Goal: Information Seeking & Learning: Check status

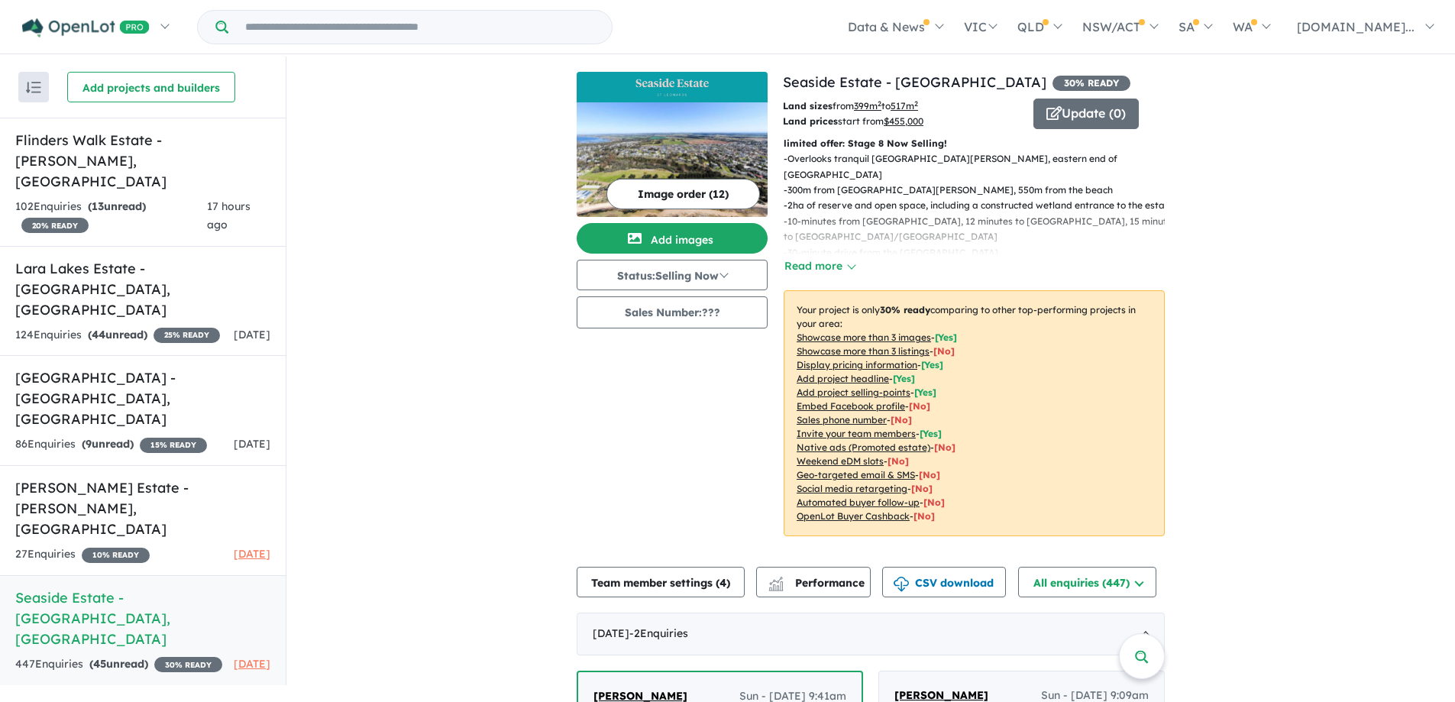
click at [122, 199] on strong "( 13 unread)" at bounding box center [117, 206] width 58 height 14
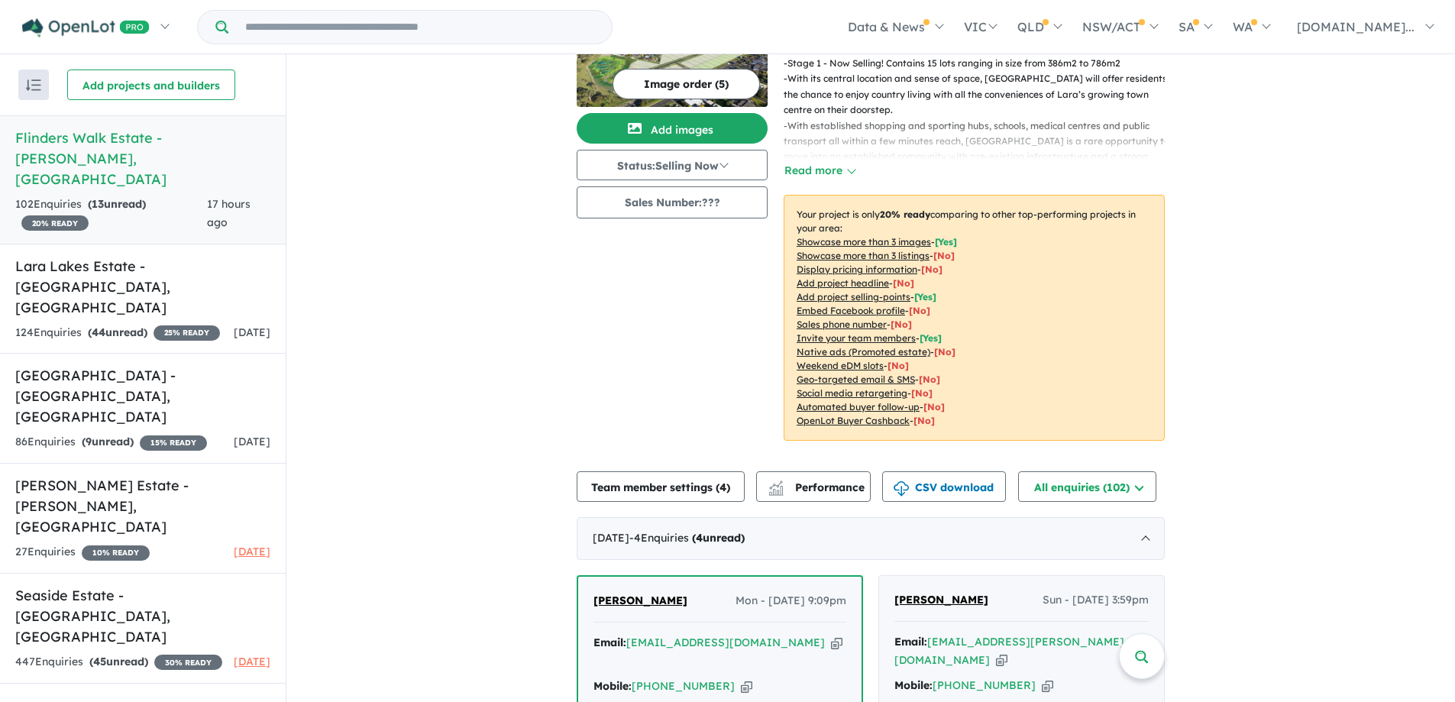
scroll to position [383, 0]
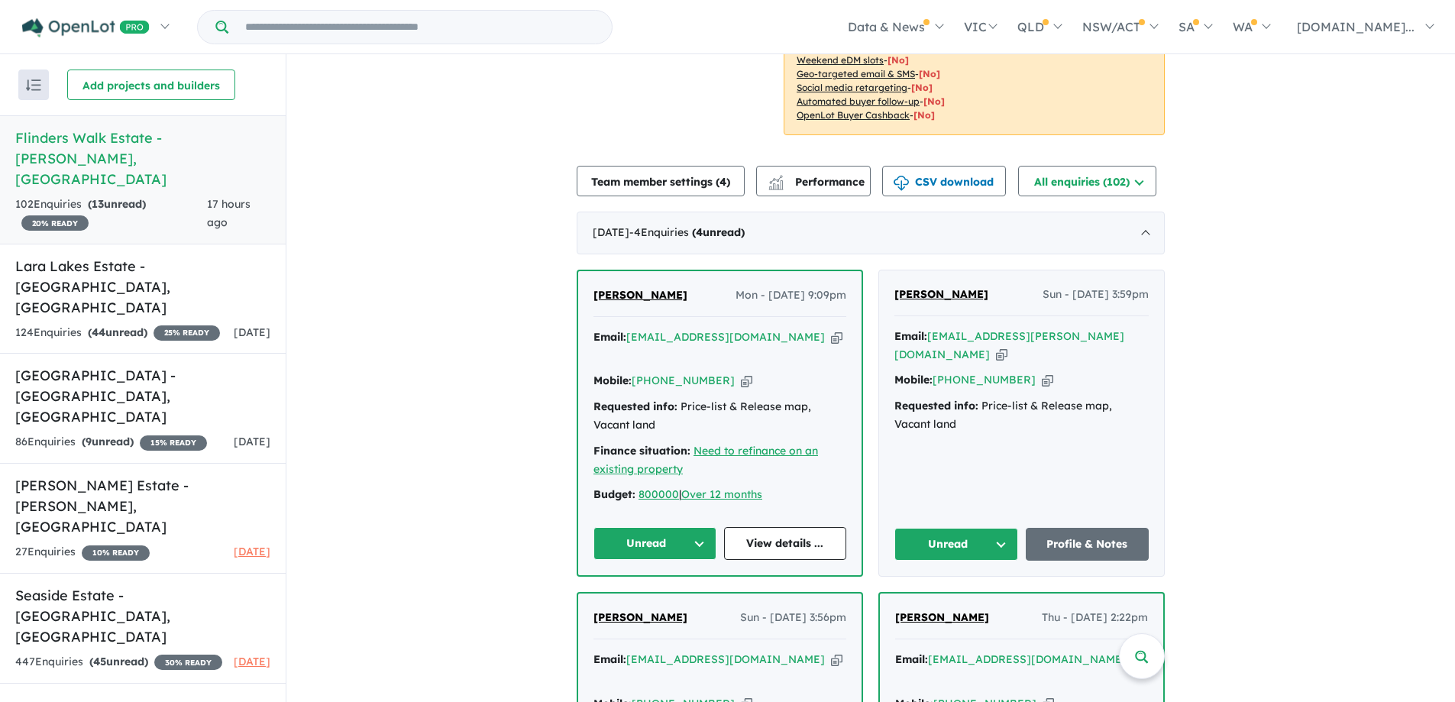
click at [963, 539] on button "Unread" at bounding box center [956, 544] width 124 height 33
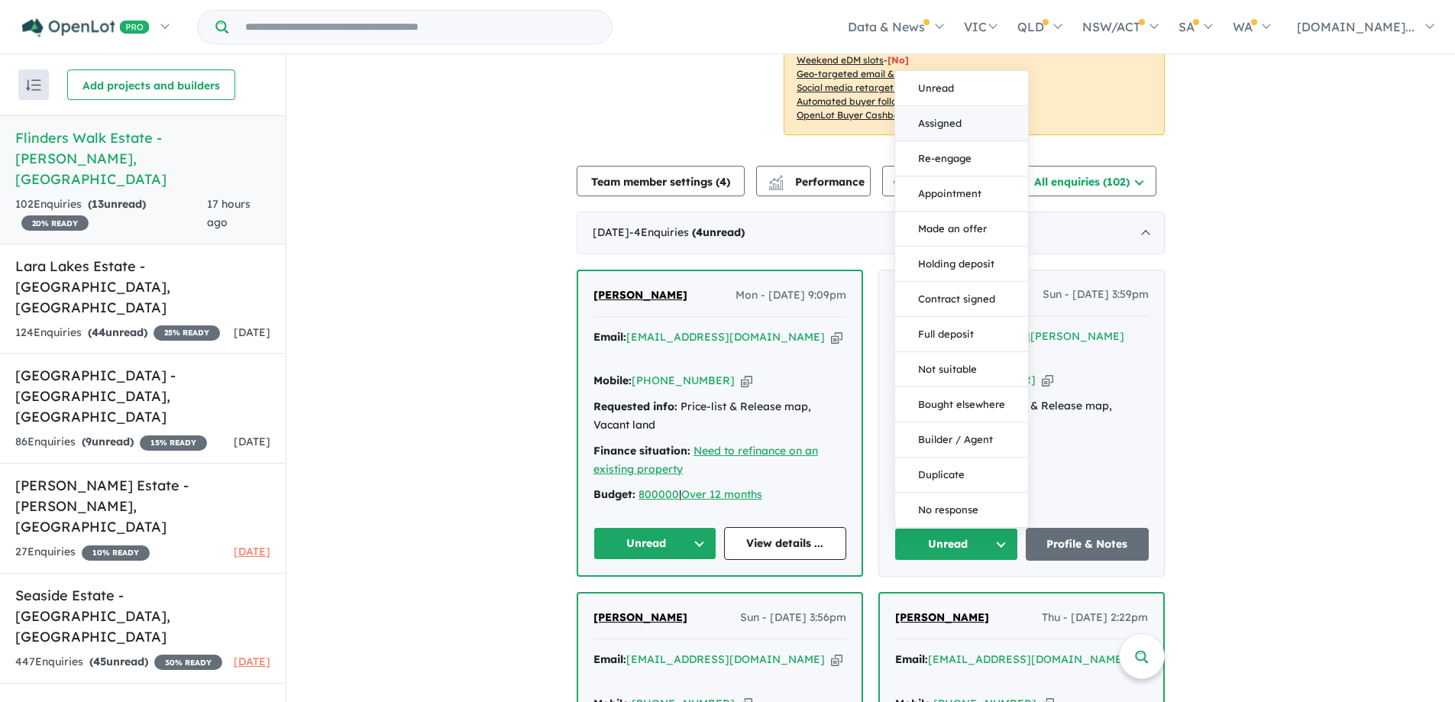
click at [957, 131] on button "Assigned" at bounding box center [961, 123] width 133 height 35
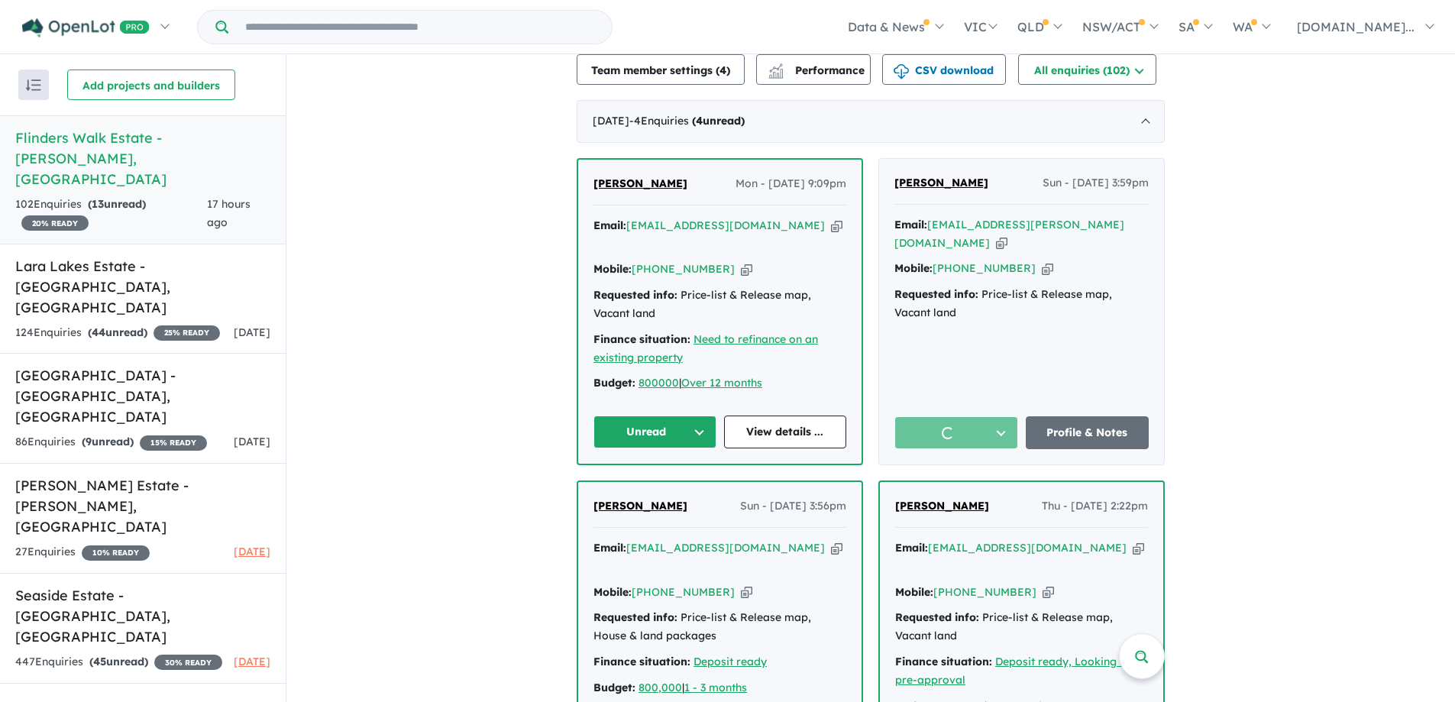
scroll to position [612, 0]
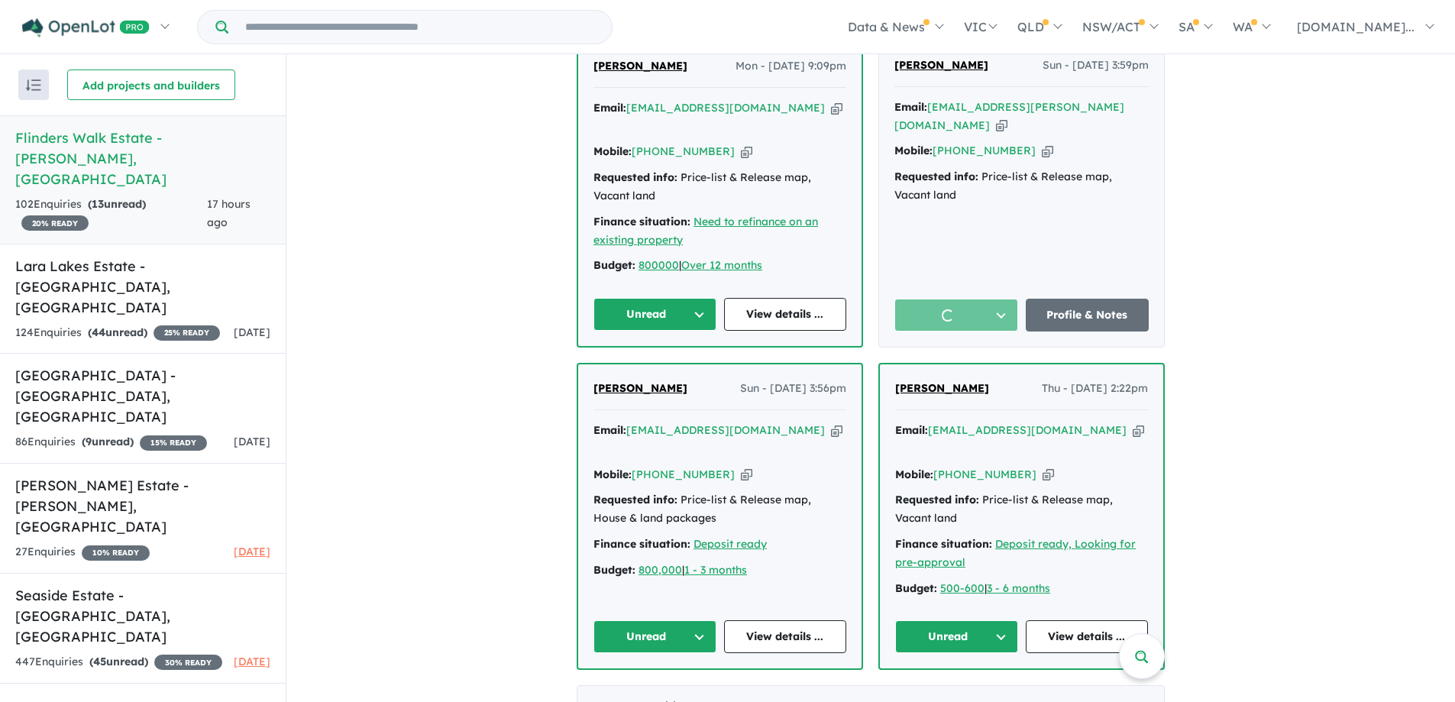
click at [947, 620] on button "Unread" at bounding box center [956, 636] width 123 height 33
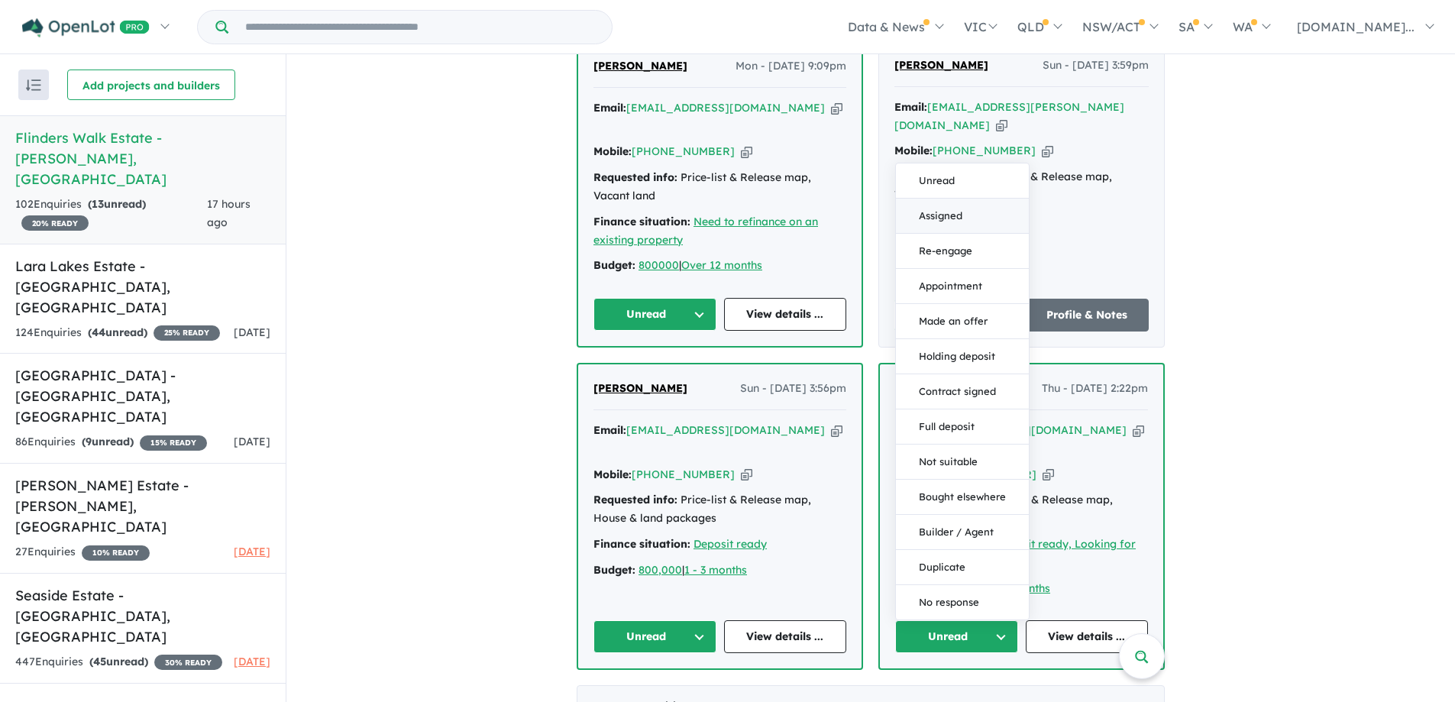
click at [946, 199] on button "Assigned" at bounding box center [962, 216] width 133 height 35
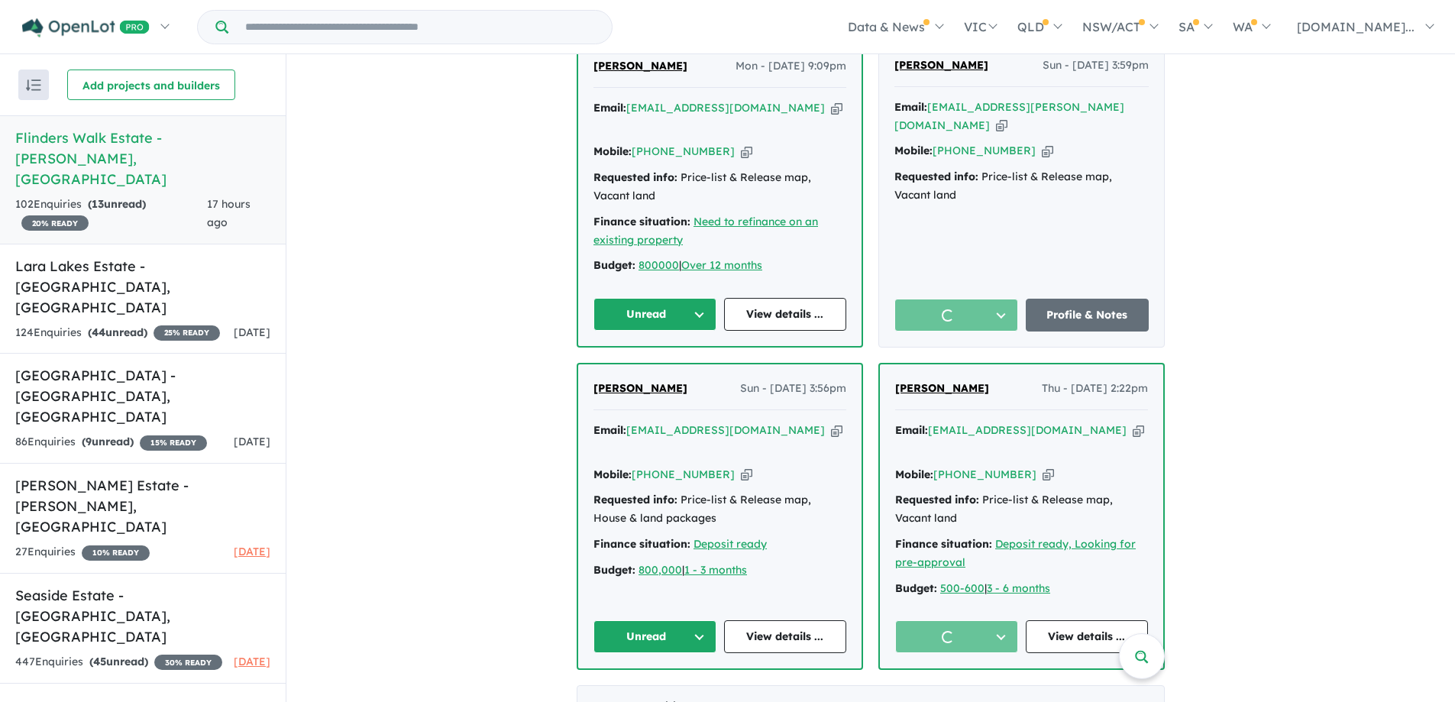
click at [651, 322] on button "Unread" at bounding box center [654, 314] width 123 height 33
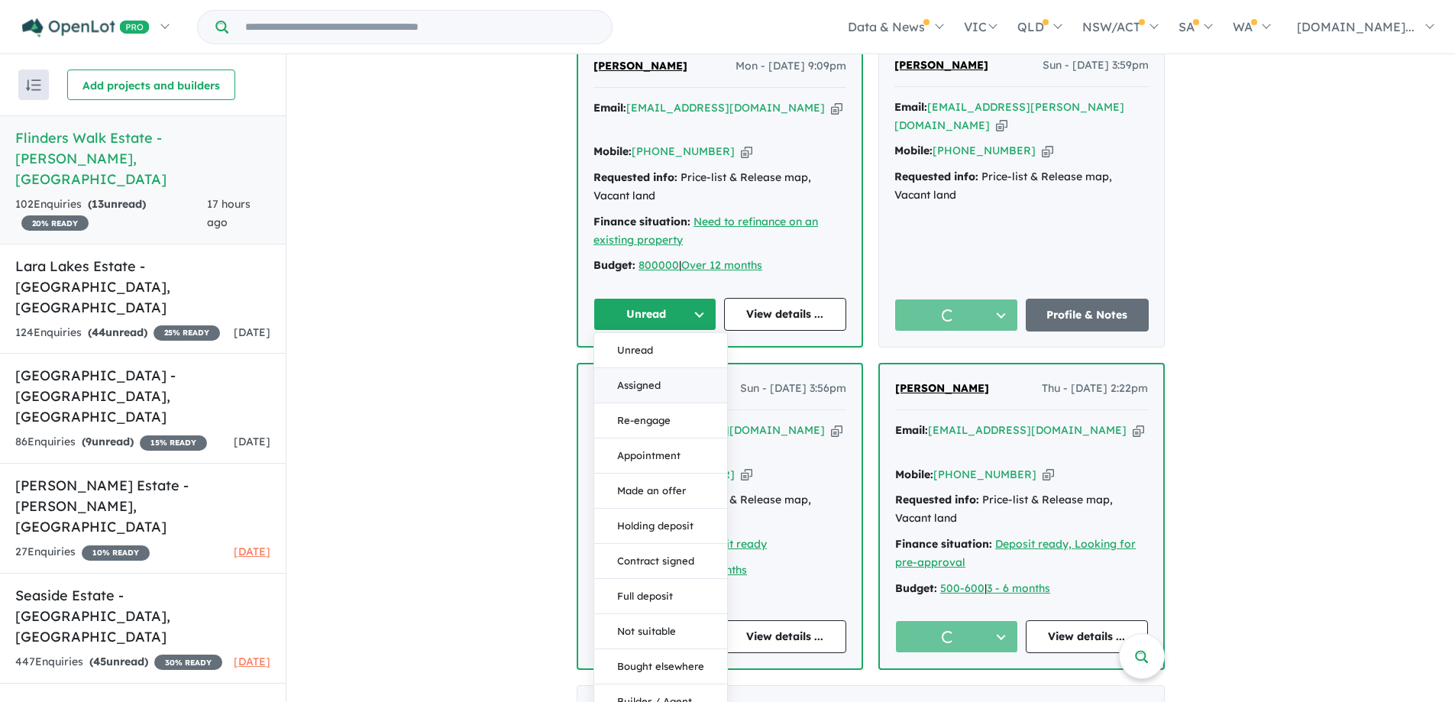
click at [663, 390] on button "Assigned" at bounding box center [660, 385] width 133 height 35
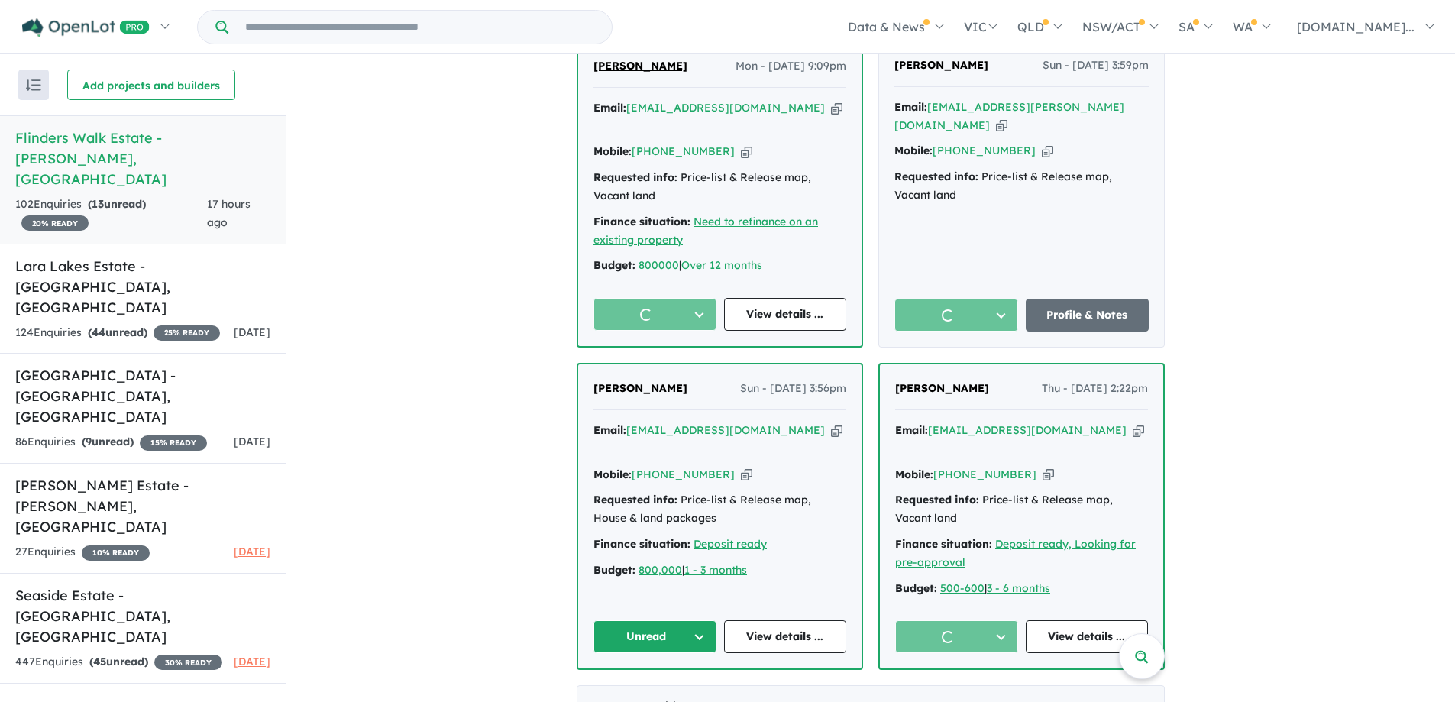
click at [655, 620] on button "Unread" at bounding box center [654, 636] width 123 height 33
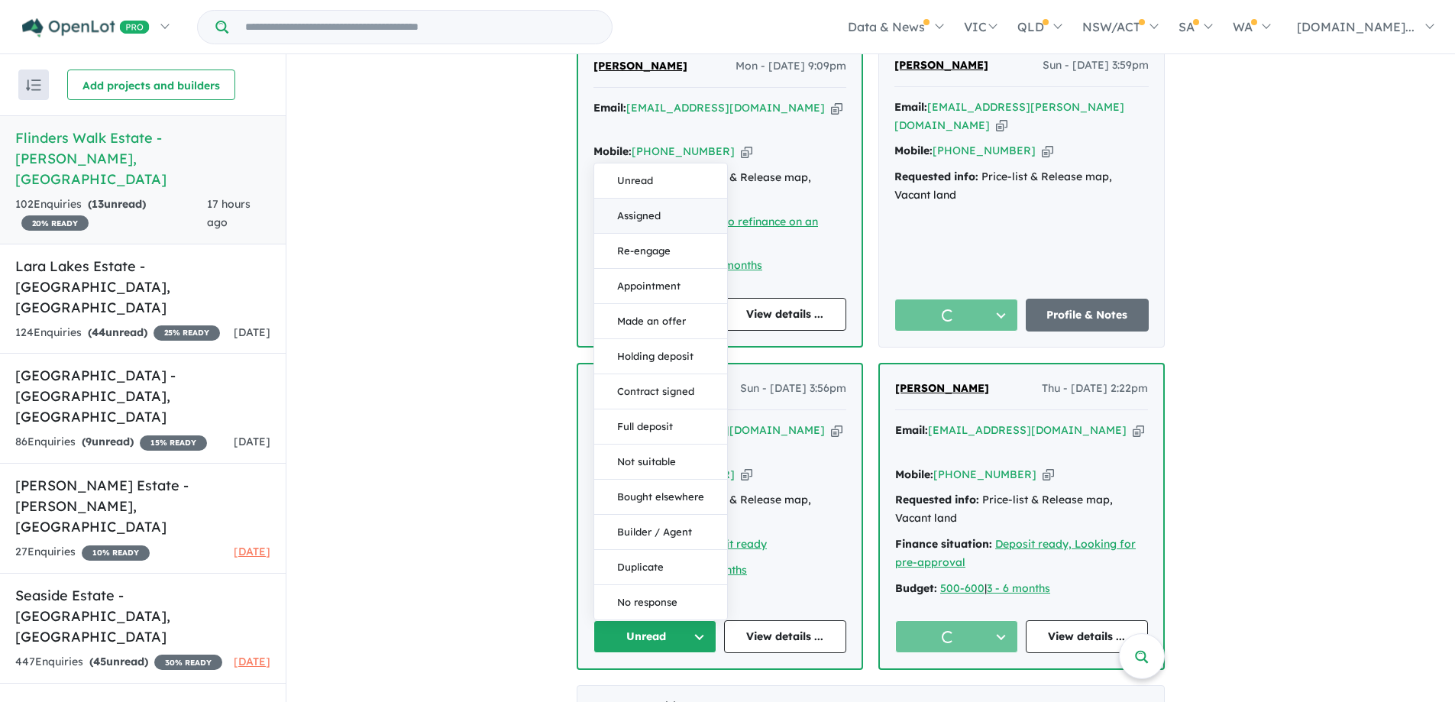
click at [655, 199] on button "Assigned" at bounding box center [660, 216] width 133 height 35
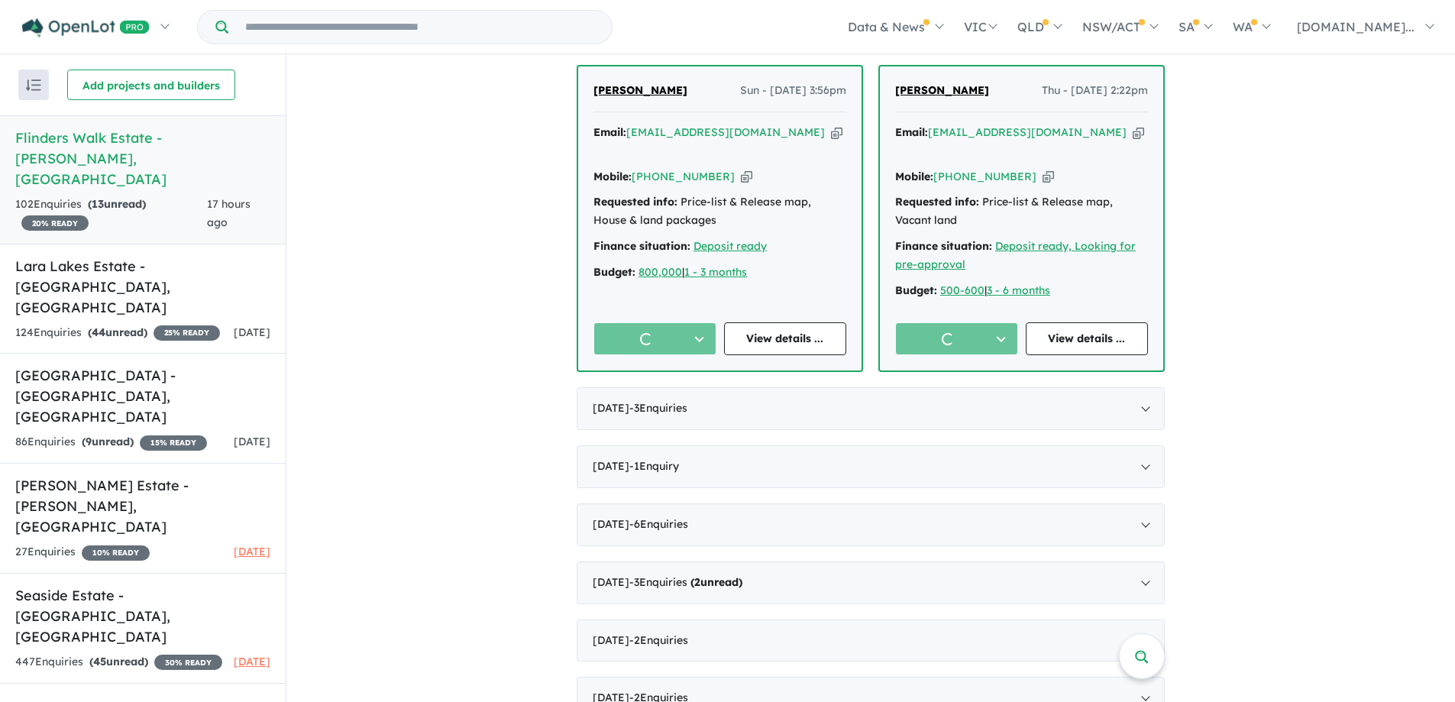
scroll to position [917, 0]
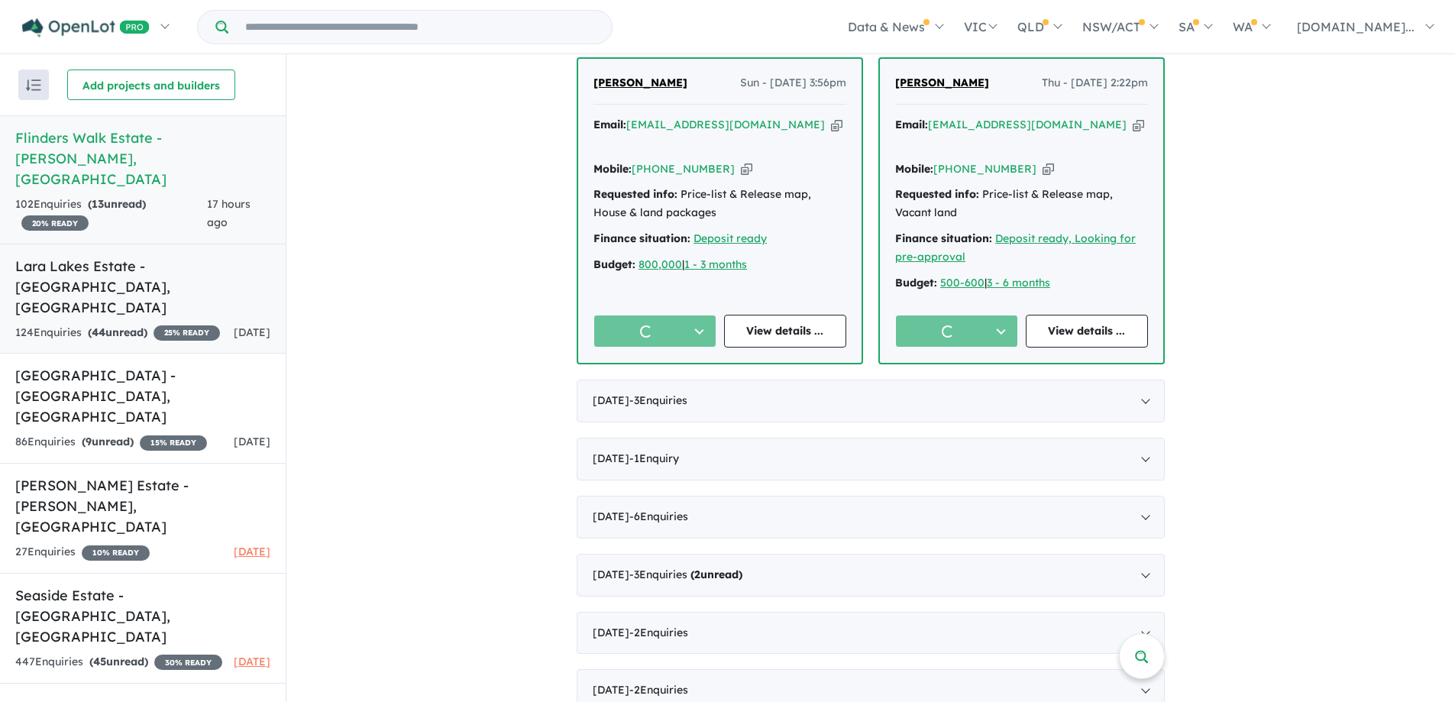
click at [94, 256] on h5 "[GEOGRAPHIC_DATA] - [GEOGRAPHIC_DATA][PERSON_NAME][GEOGRAPHIC_DATA]" at bounding box center [142, 287] width 255 height 62
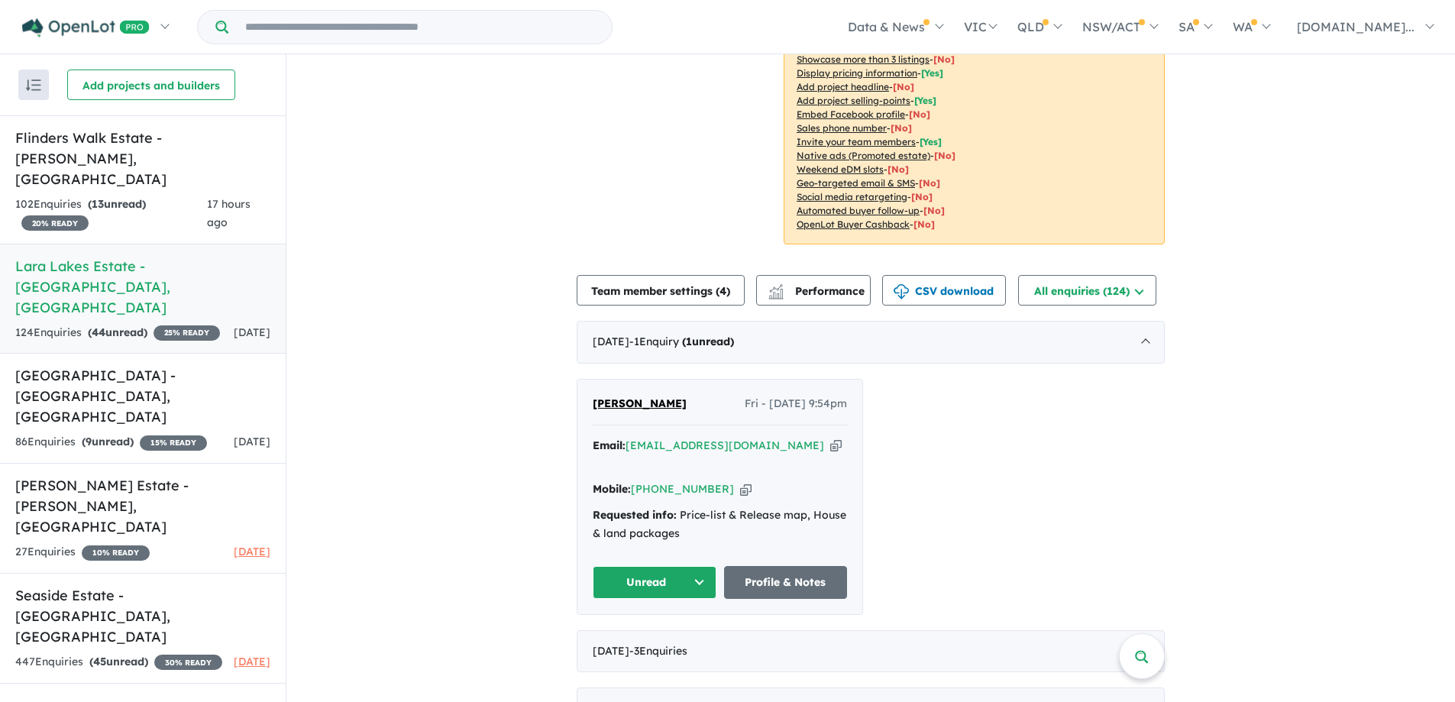
scroll to position [382, 0]
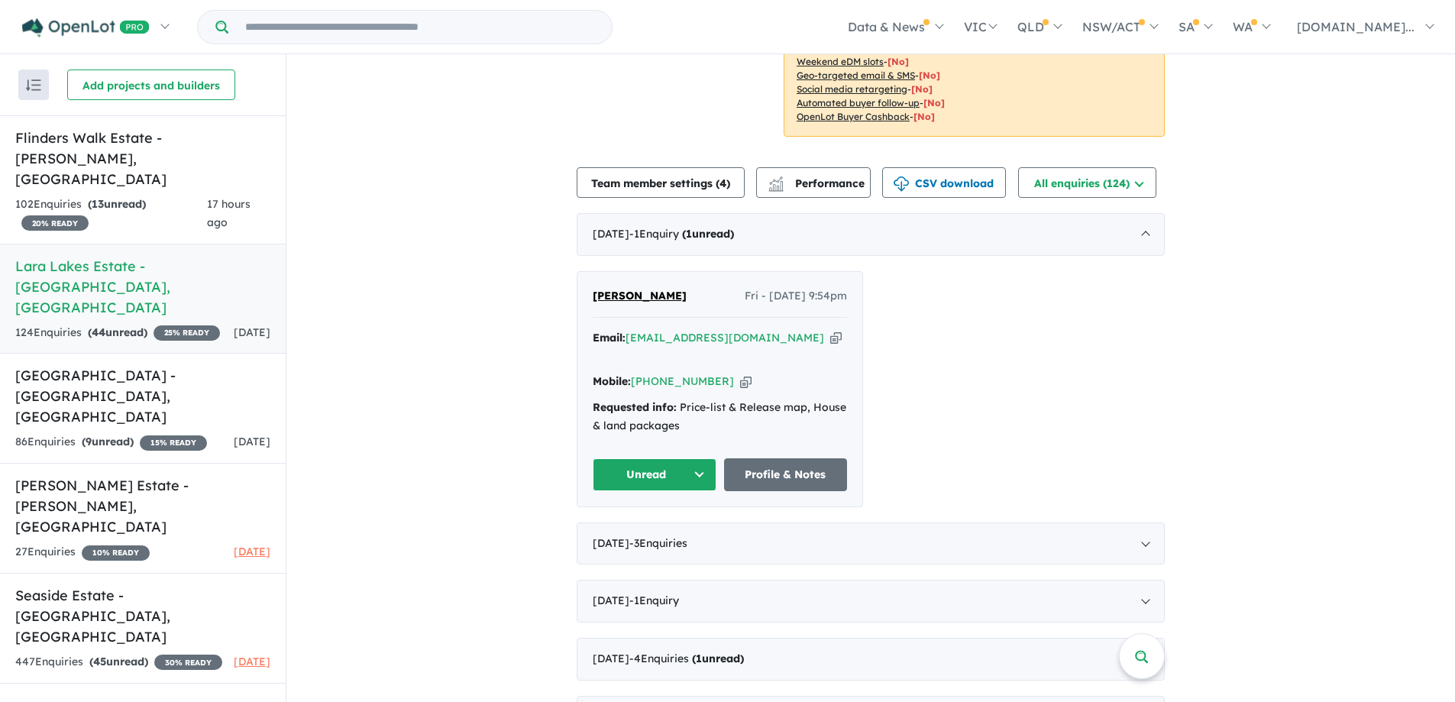
click at [662, 465] on button "Unread" at bounding box center [655, 474] width 124 height 33
click at [649, 535] on button "Assigned" at bounding box center [659, 546] width 133 height 35
click at [146, 433] on div "86 Enquir ies ( 9 unread) 15 % READY" at bounding box center [111, 442] width 192 height 18
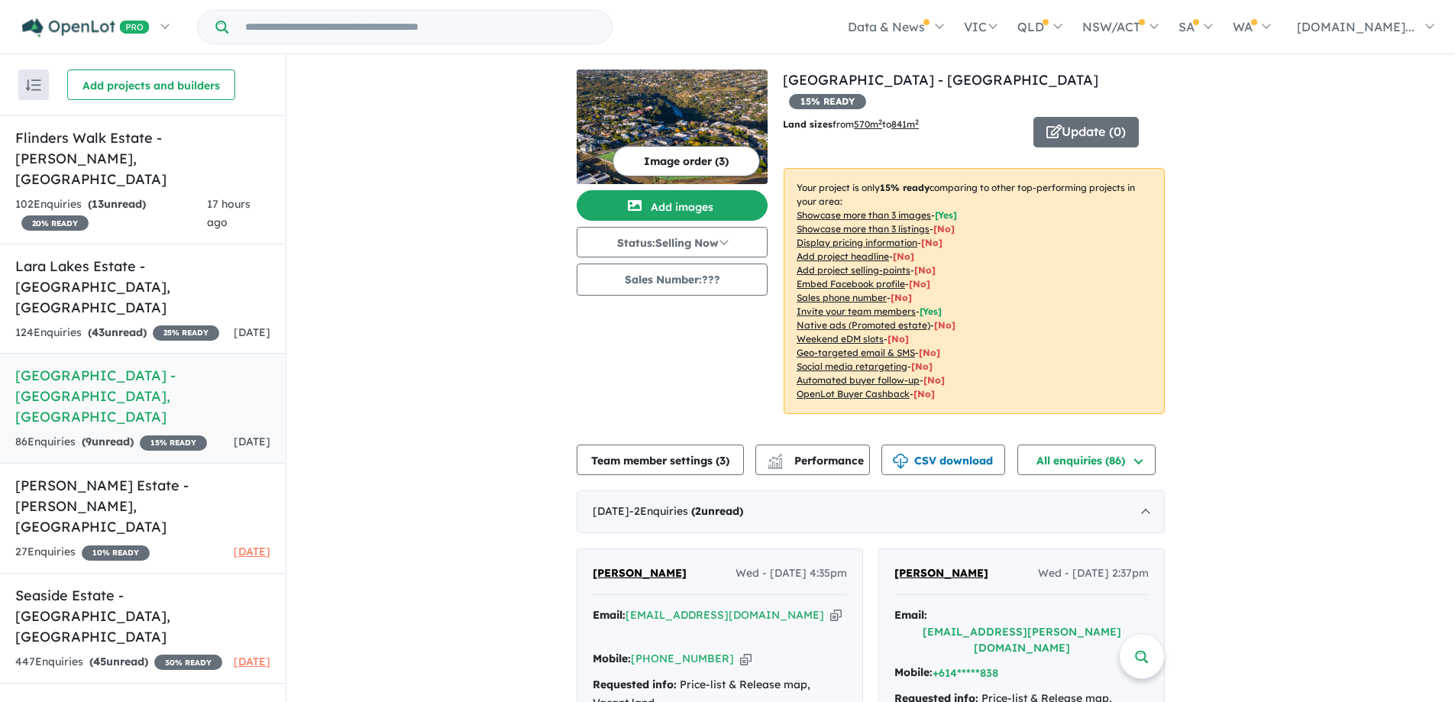
scroll to position [229, 0]
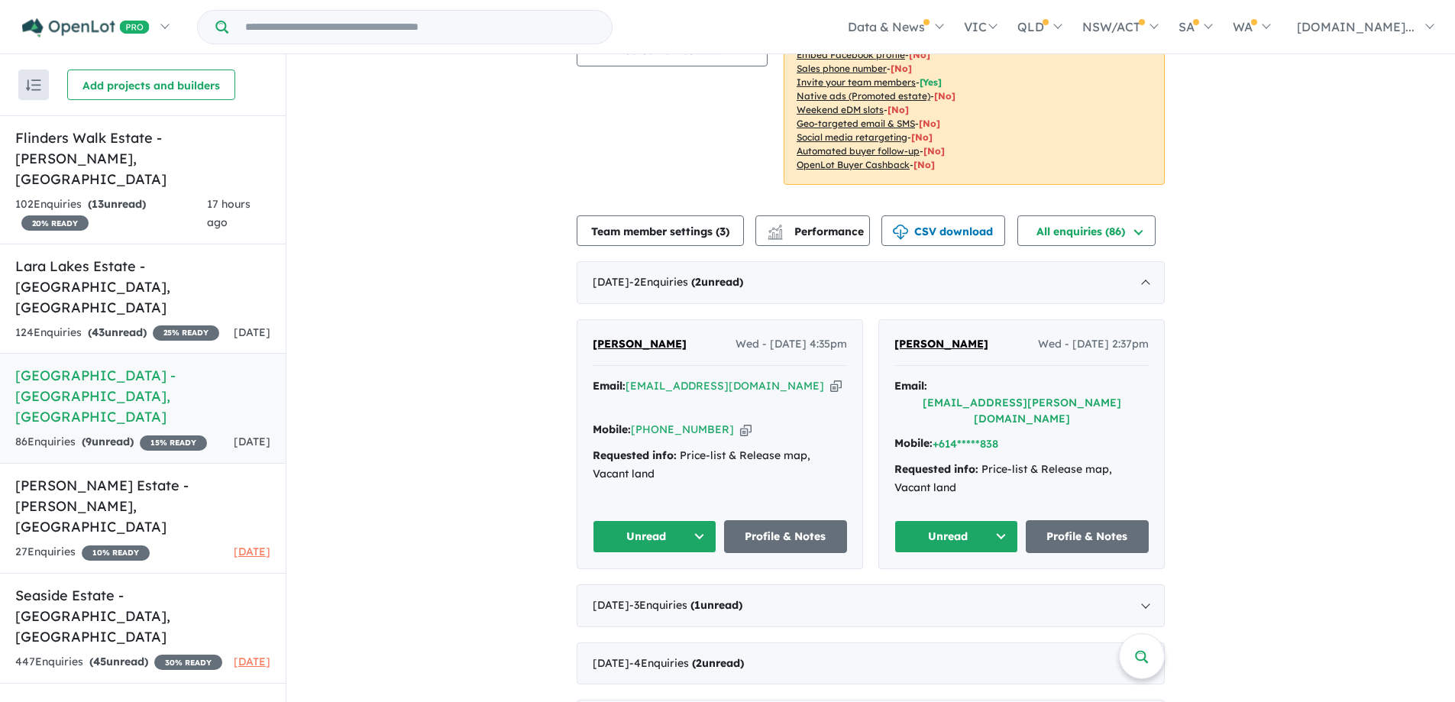
click at [675, 520] on button "Unread" at bounding box center [655, 536] width 124 height 33
click at [668, 590] on button "Assigned" at bounding box center [659, 607] width 133 height 35
click at [908, 520] on button "Unread" at bounding box center [956, 536] width 124 height 33
click at [935, 590] on button "Assigned" at bounding box center [961, 607] width 133 height 35
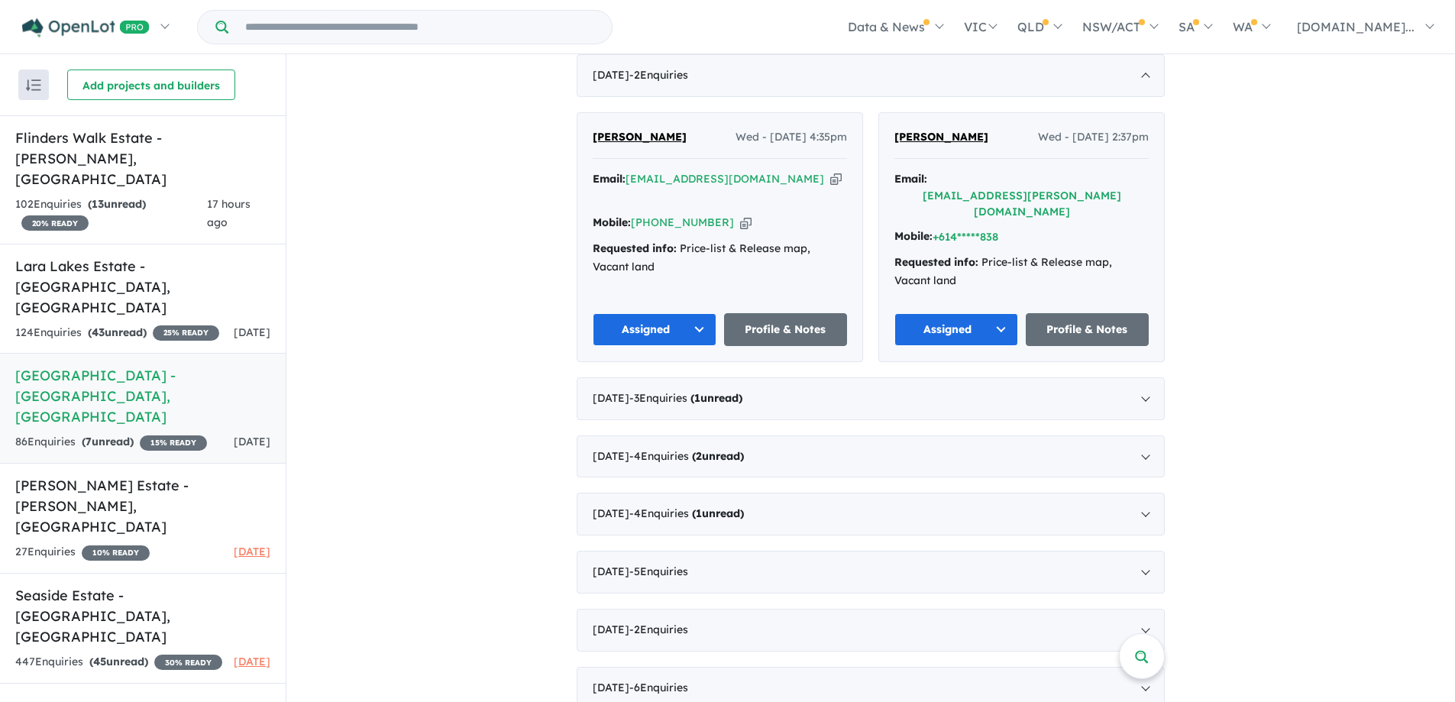
scroll to position [458, 0]
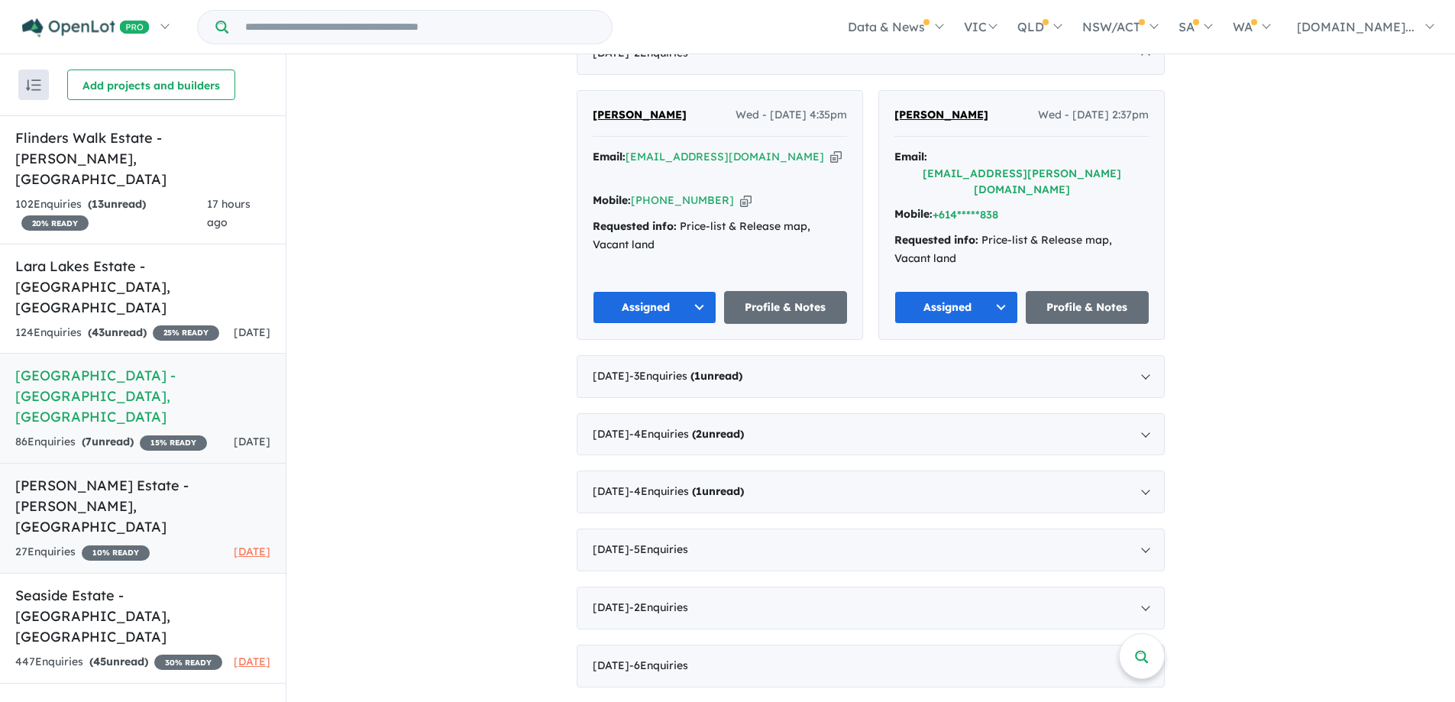
click at [159, 475] on h5 "[PERSON_NAME] Estate - [GEOGRAPHIC_DATA][PERSON_NAME][GEOGRAPHIC_DATA]" at bounding box center [142, 506] width 255 height 62
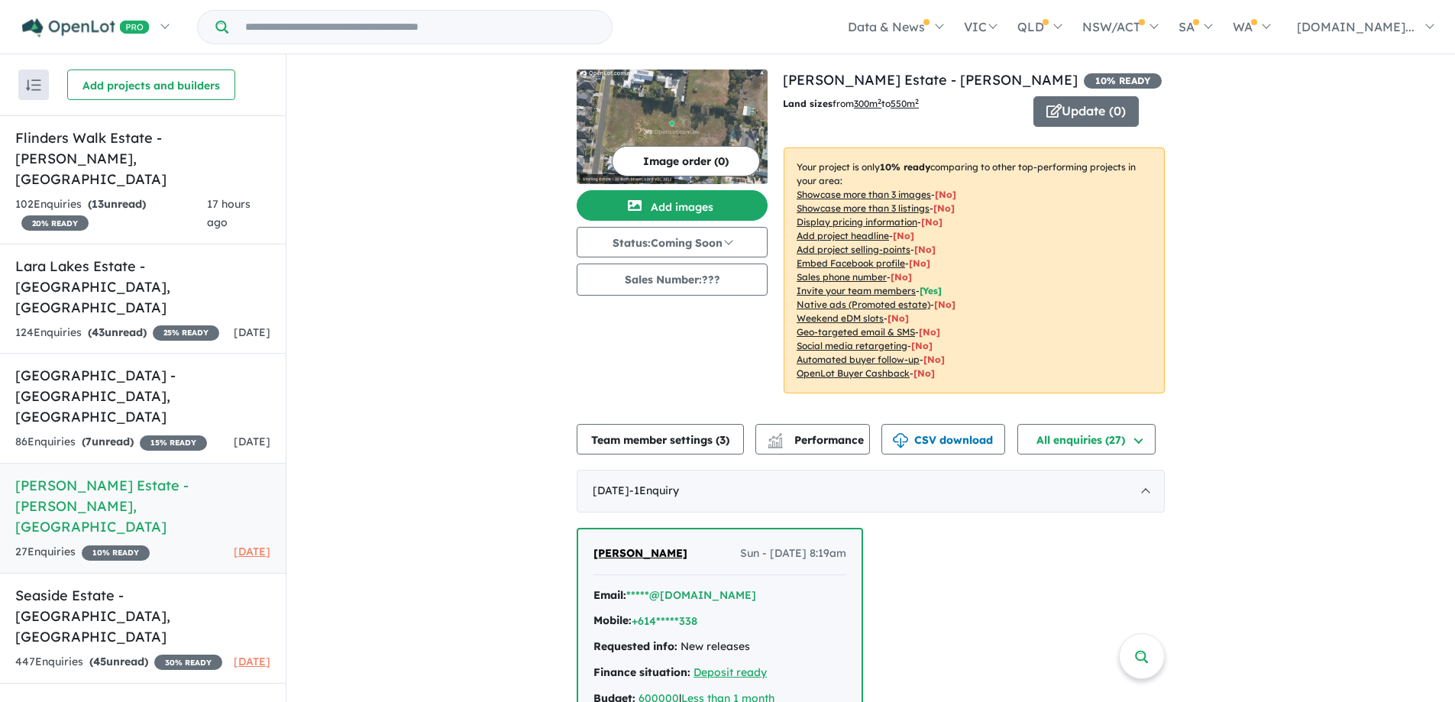
scroll to position [306, 0]
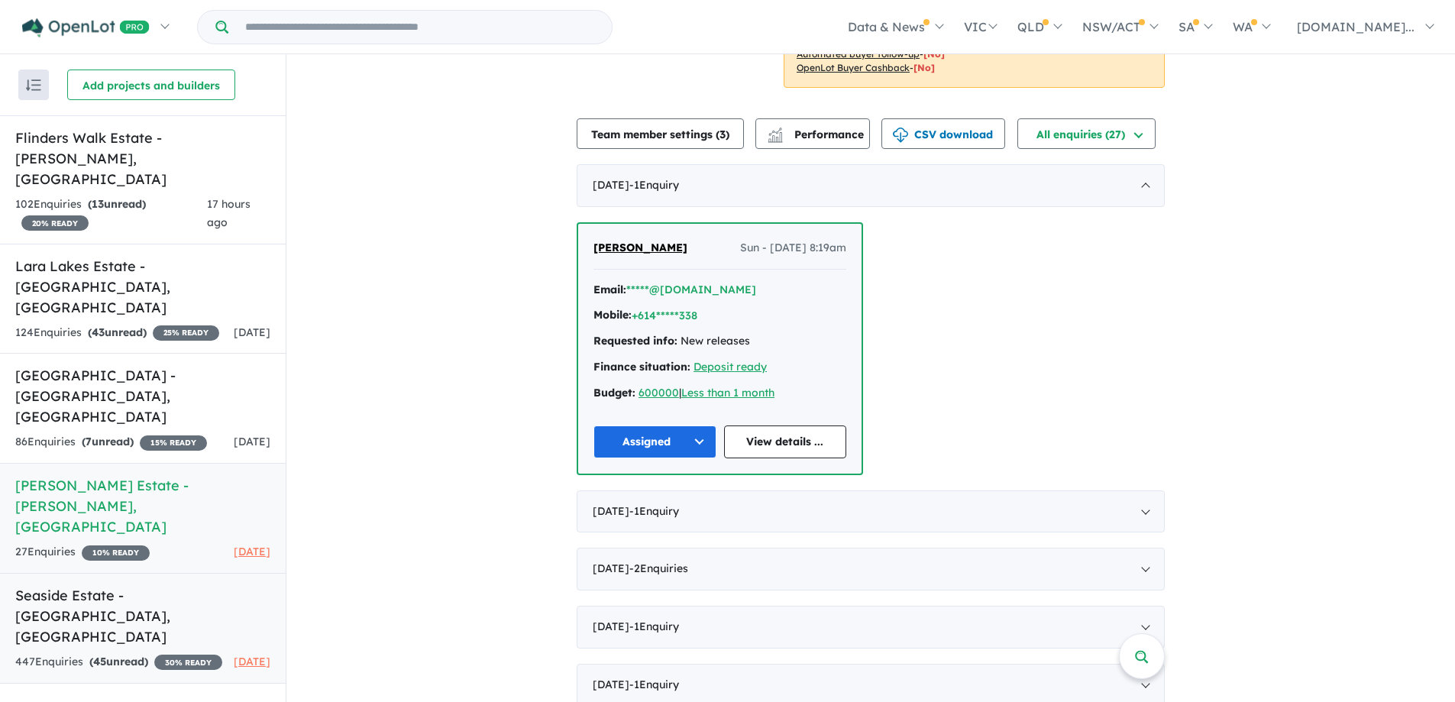
click at [151, 653] on div "447 Enquir ies ( 45 unread) 30 % READY" at bounding box center [118, 662] width 207 height 18
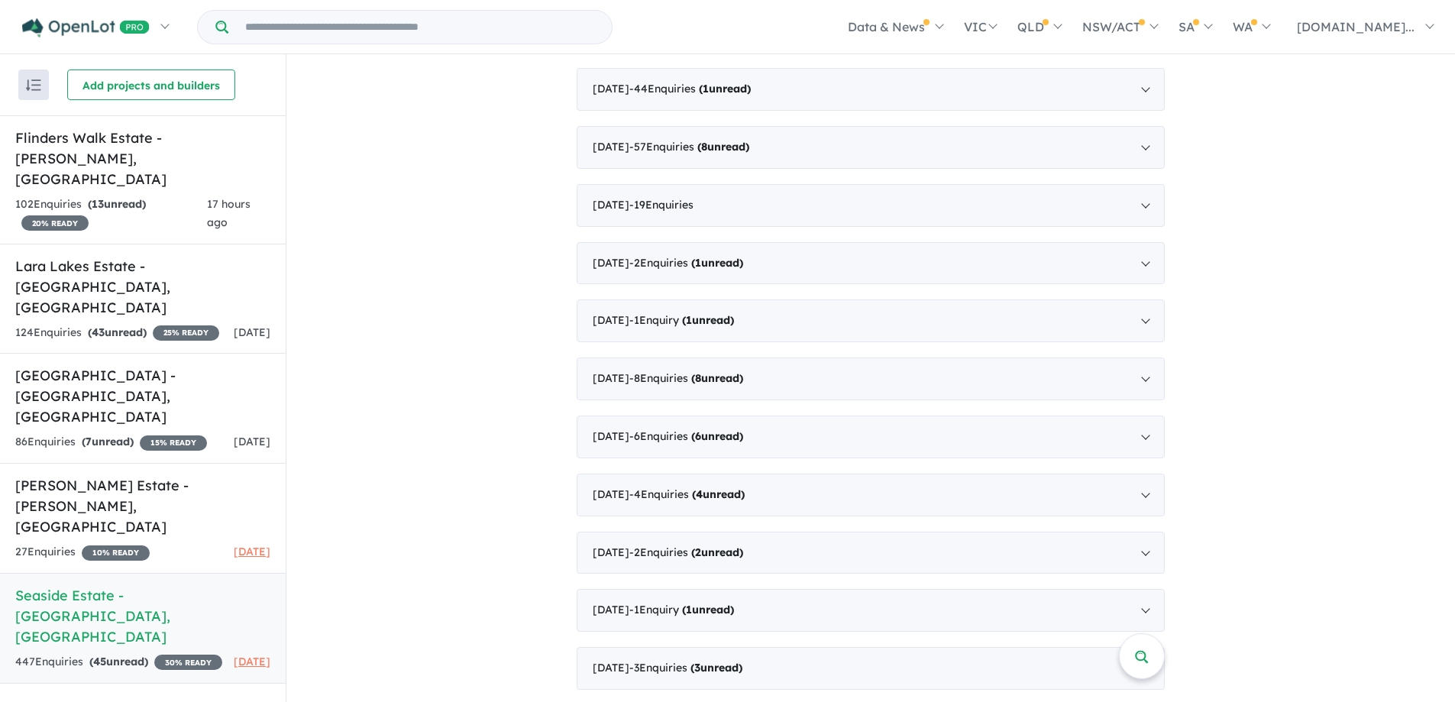
scroll to position [1797, 0]
click at [594, 550] on div "[DATE] - 2 Enquir ies ( 2 unread)" at bounding box center [871, 550] width 588 height 43
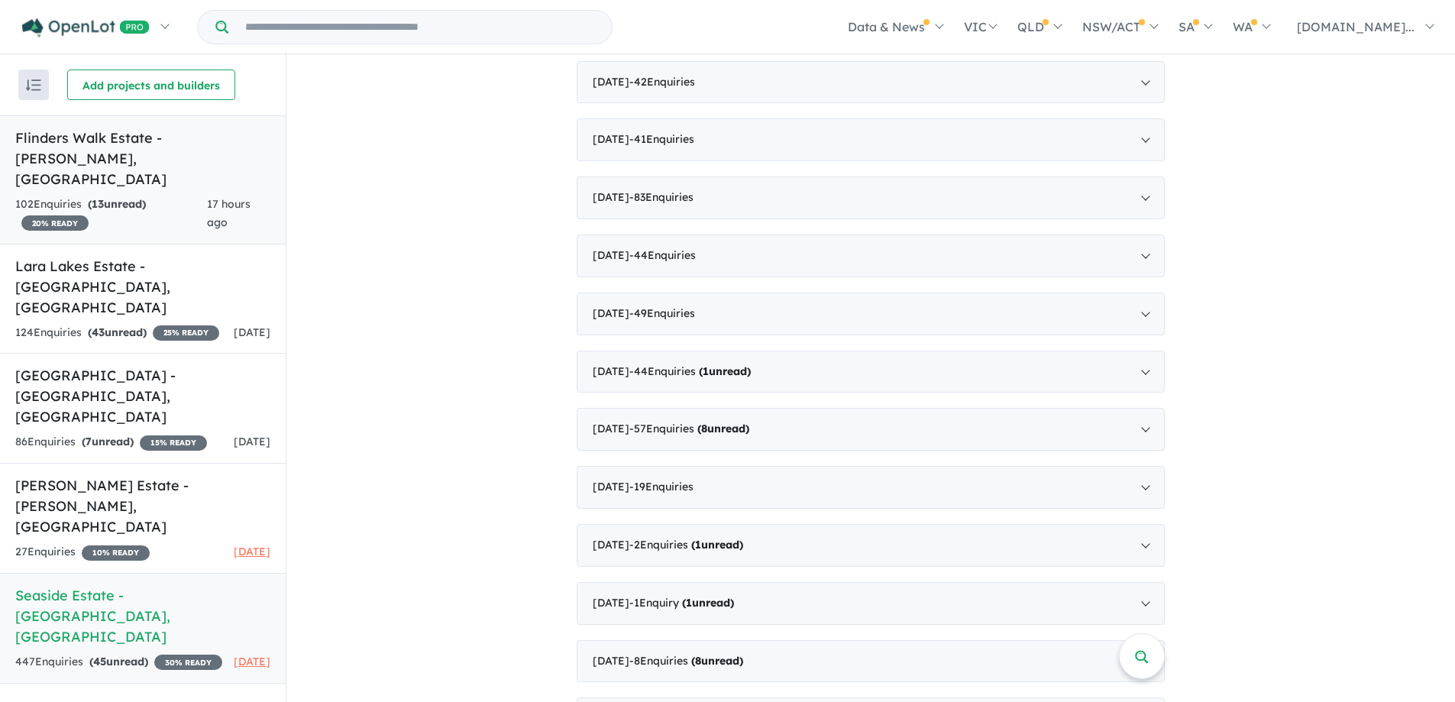
scroll to position [829, 0]
